Goal: Task Accomplishment & Management: Manage account settings

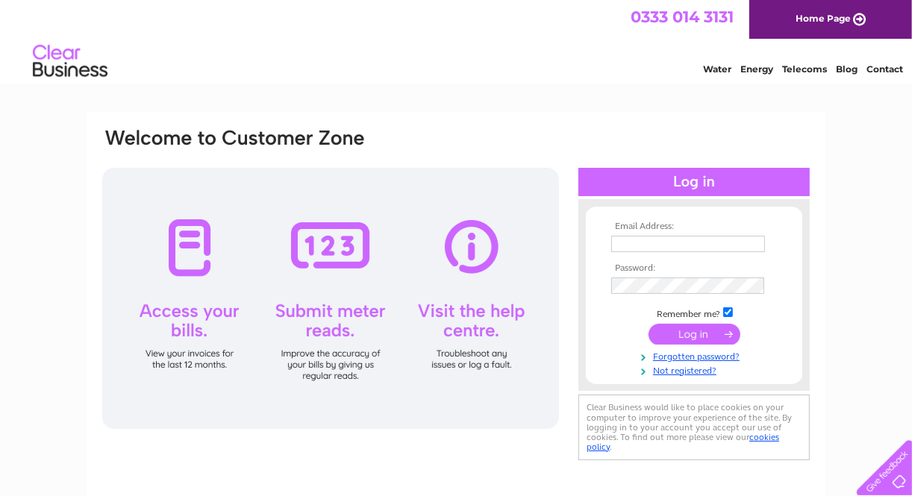
type input "[PERSON_NAME][EMAIL_ADDRESS][DOMAIN_NAME]"
click at [812, 254] on div "Email Address: [PERSON_NAME][EMAIL_ADDRESS][DOMAIN_NAME] Password:" at bounding box center [456, 321] width 739 height 418
click at [726, 325] on input "submit" at bounding box center [695, 334] width 92 height 21
click at [726, 331] on input "submit" at bounding box center [695, 334] width 92 height 21
click at [704, 334] on input "submit" at bounding box center [695, 334] width 92 height 21
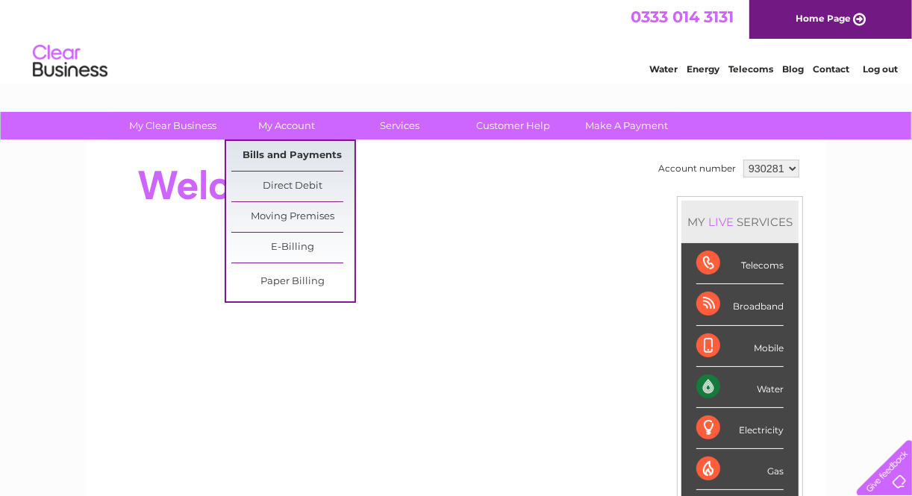
click at [276, 147] on link "Bills and Payments" at bounding box center [292, 156] width 123 height 30
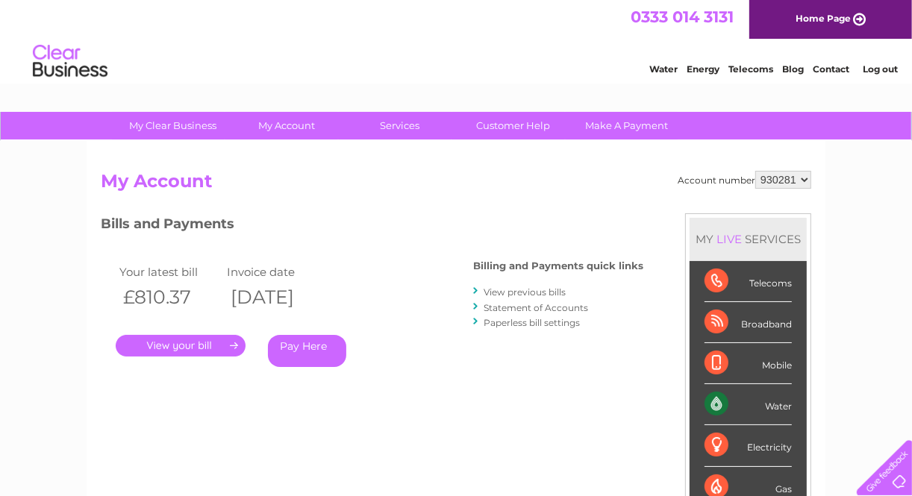
click at [536, 296] on link "View previous bills" at bounding box center [525, 292] width 82 height 11
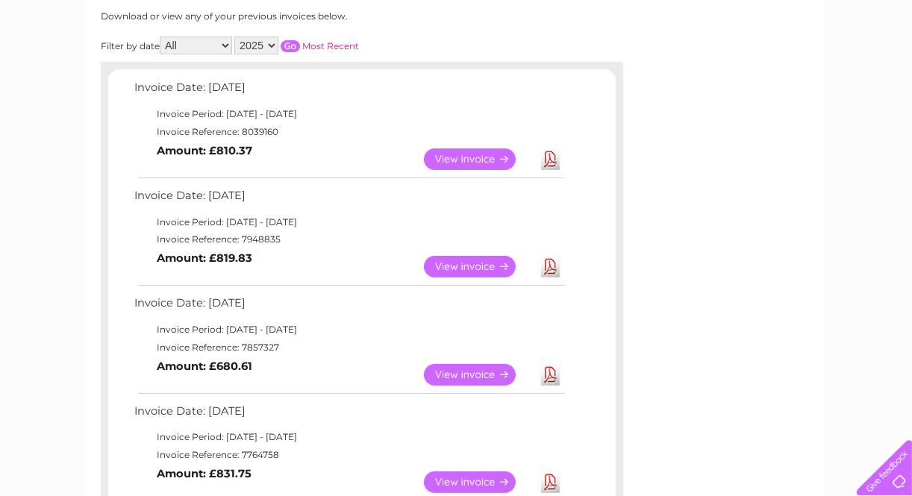
scroll to position [224, 0]
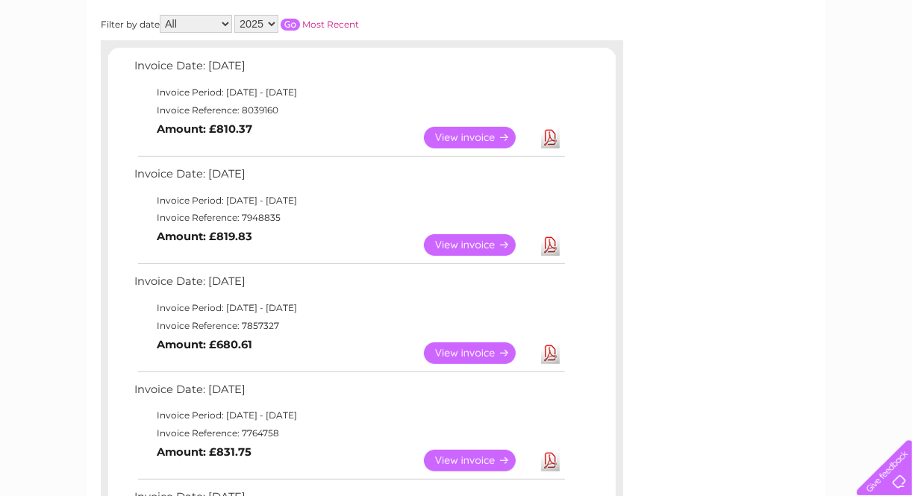
click at [558, 457] on link "Download" at bounding box center [550, 461] width 19 height 22
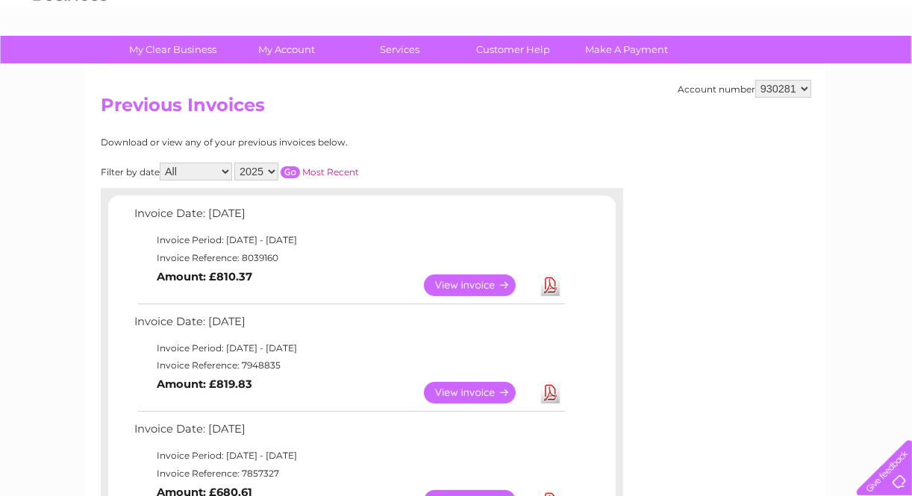
scroll to position [0, 0]
